Goal: Navigation & Orientation: Find specific page/section

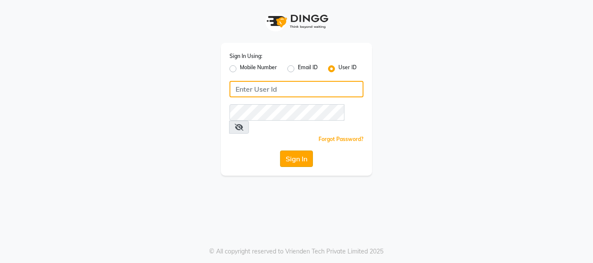
type input "beautibox"
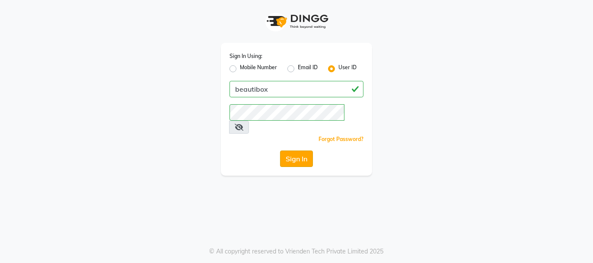
click at [296, 150] on button "Sign In" at bounding box center [296, 158] width 33 height 16
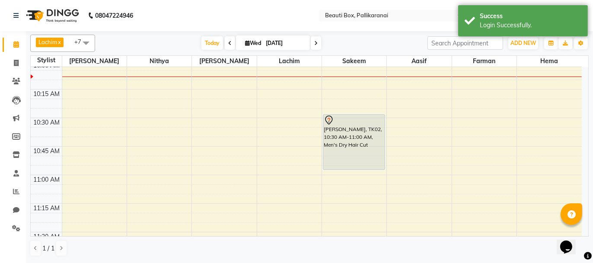
scroll to position [253, 0]
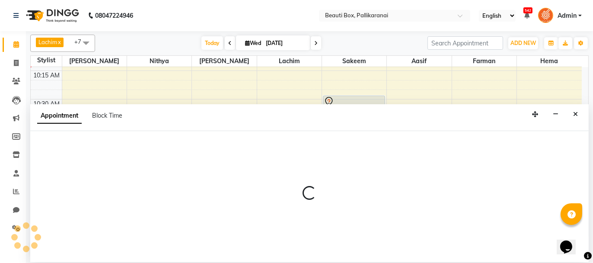
select select "84028"
select select "tentative"
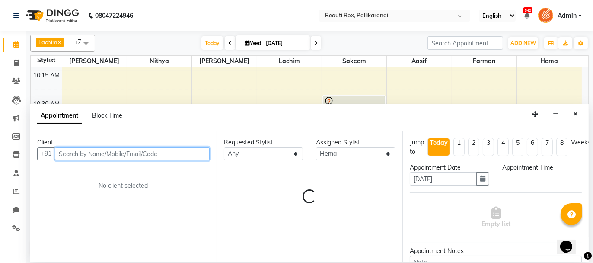
select select "645"
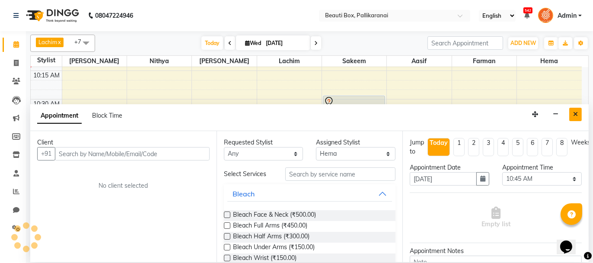
click at [575, 114] on icon "Close" at bounding box center [575, 114] width 5 height 6
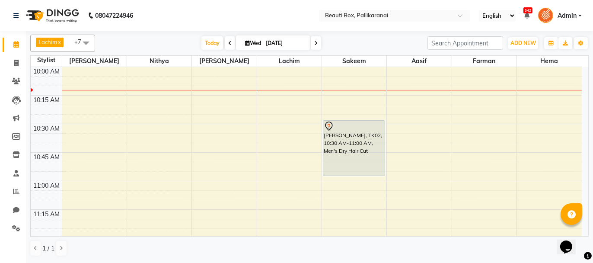
scroll to position [210, 0]
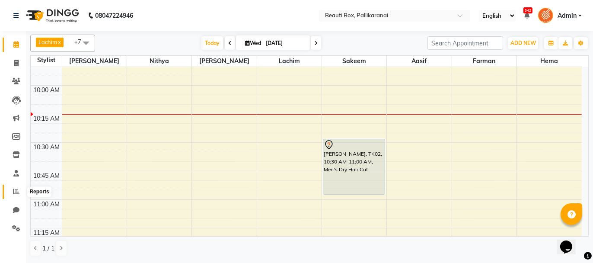
click at [14, 190] on icon at bounding box center [16, 191] width 6 height 6
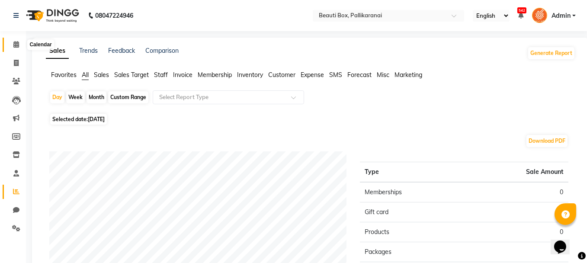
click at [16, 44] on icon at bounding box center [16, 44] width 6 height 6
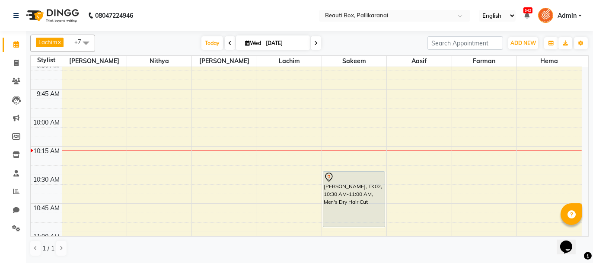
scroll to position [164, 0]
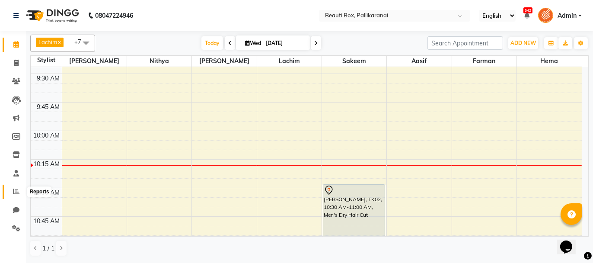
click at [16, 190] on icon at bounding box center [16, 191] width 6 height 6
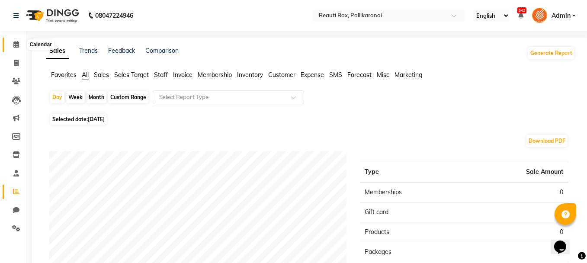
click at [16, 42] on icon at bounding box center [16, 44] width 6 height 6
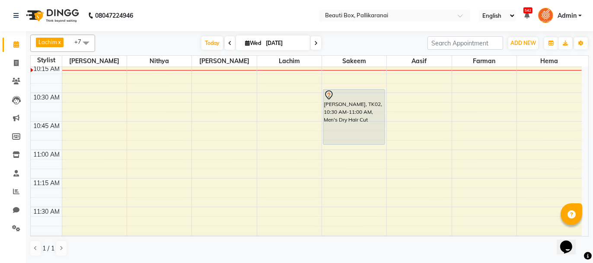
scroll to position [216, 0]
